Goal: Information Seeking & Learning: Learn about a topic

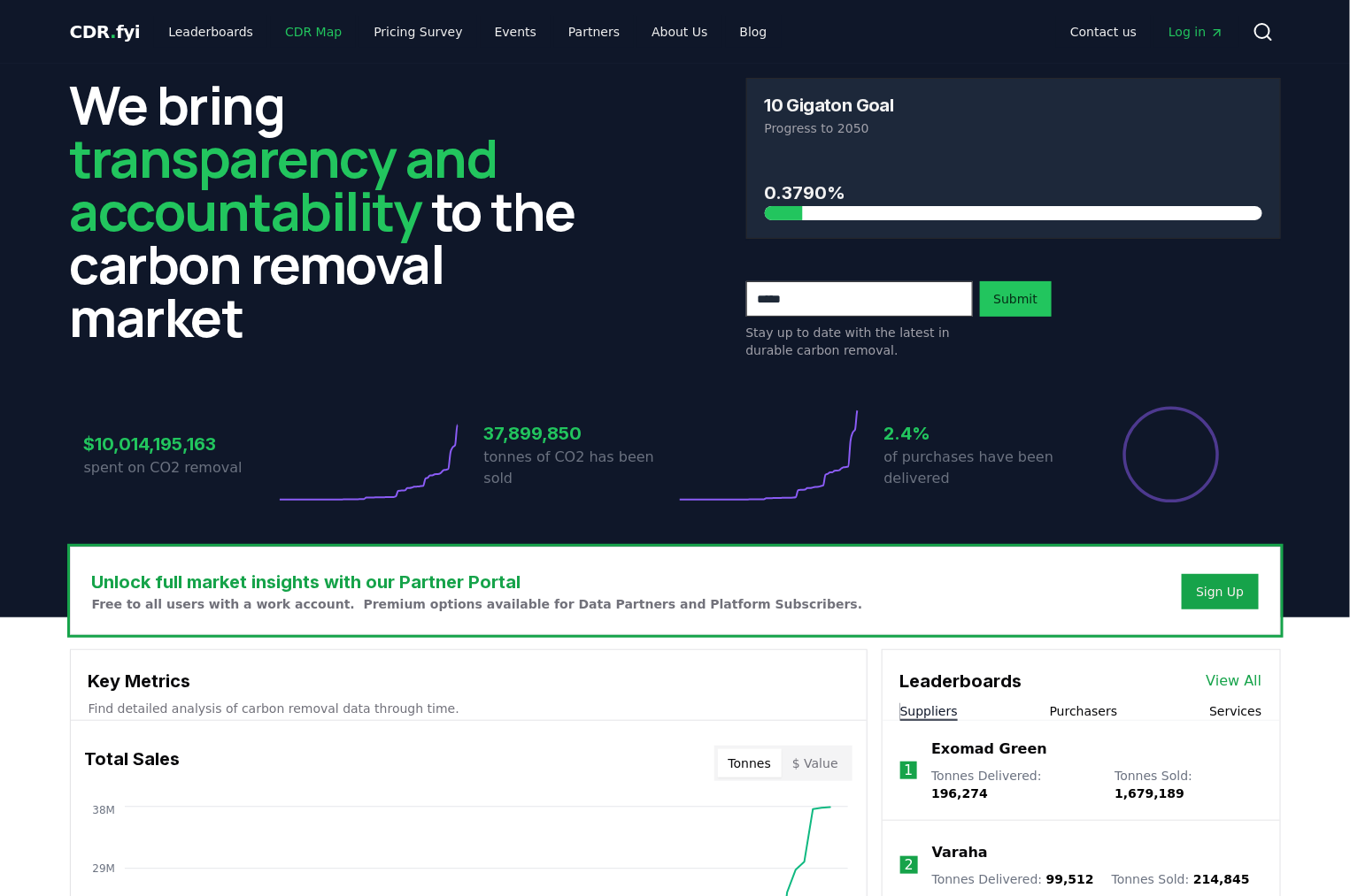
click at [291, 35] on link "CDR Map" at bounding box center [313, 31] width 85 height 32
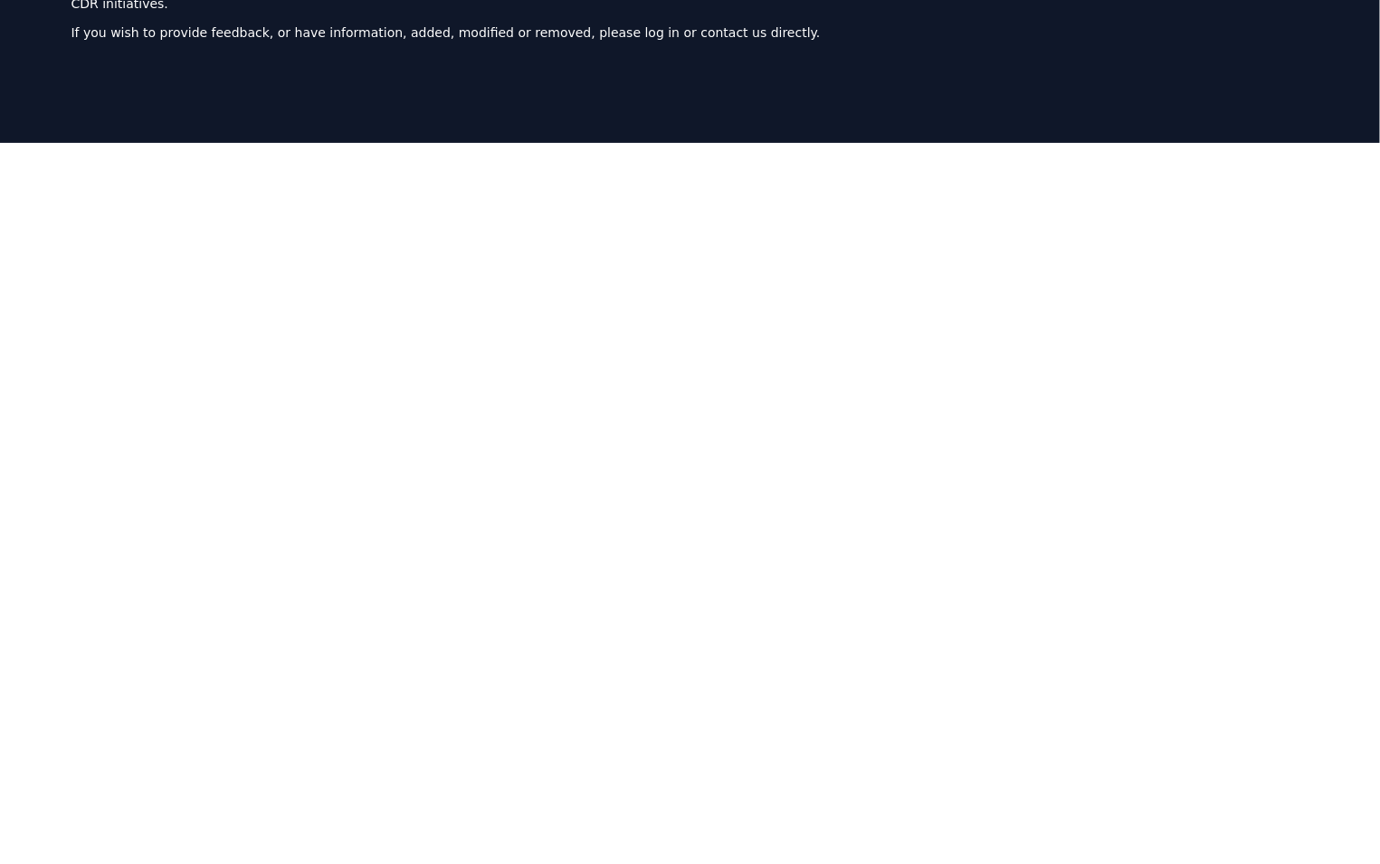
scroll to position [62, 0]
